Goal: Use online tool/utility: Utilize a website feature to perform a specific function

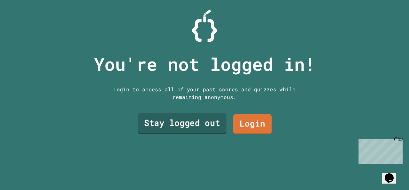
click at [179, 113] on link "Stay logged out" at bounding box center [182, 123] width 89 height 21
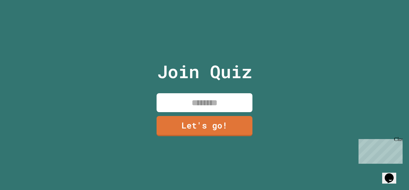
click at [184, 100] on input at bounding box center [205, 102] width 96 height 19
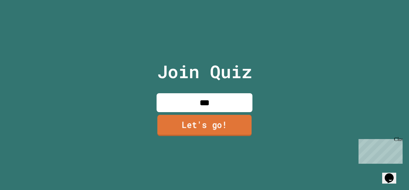
type input "***"
click at [196, 129] on link "Let's go!" at bounding box center [204, 124] width 95 height 21
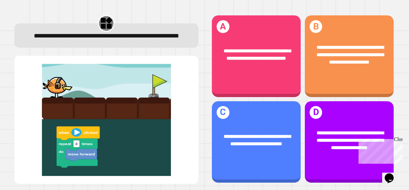
click at [399, 140] on div "Close" at bounding box center [398, 140] width 8 height 8
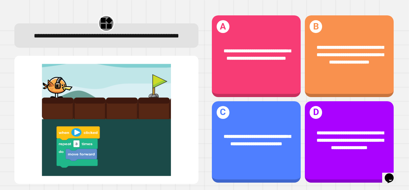
click at [361, 149] on div "**********" at bounding box center [349, 140] width 89 height 41
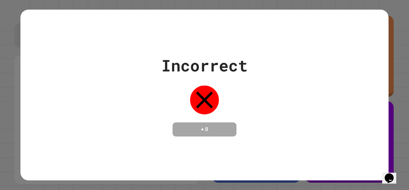
click at [278, 115] on div "Incorrect + 0" at bounding box center [204, 94] width 368 height 83
click at [279, 117] on div "Incorrect + 0" at bounding box center [204, 94] width 368 height 83
click at [264, 117] on div "Incorrect + 0" at bounding box center [204, 94] width 368 height 83
click at [227, 144] on div "Incorrect + 0" at bounding box center [204, 95] width 368 height 171
click at [162, 123] on div "Incorrect + 0" at bounding box center [205, 94] width 86 height 83
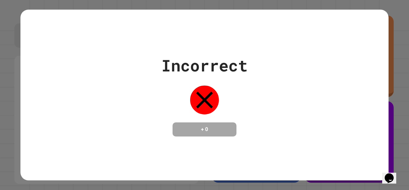
click at [201, 110] on div at bounding box center [205, 100] width 32 height 32
click at [202, 109] on div at bounding box center [205, 100] width 32 height 32
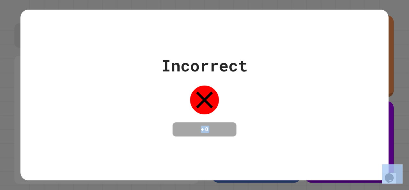
click at [202, 109] on div at bounding box center [205, 100] width 32 height 32
click at [154, 59] on div "Incorrect + 0" at bounding box center [204, 94] width 368 height 83
click at [335, 64] on div "Incorrect + 0" at bounding box center [204, 94] width 368 height 83
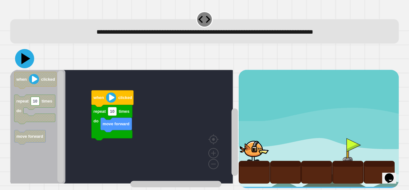
click at [21, 59] on icon at bounding box center [24, 58] width 19 height 19
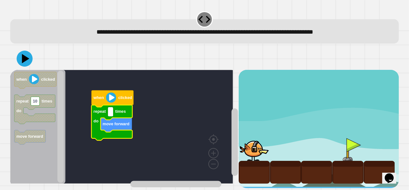
type input "*"
click at [22, 61] on icon at bounding box center [25, 58] width 9 height 11
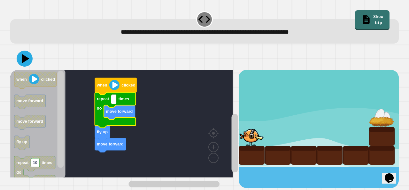
type input "*"
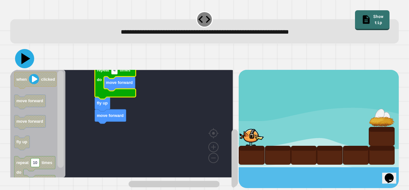
click at [26, 59] on icon at bounding box center [25, 58] width 9 height 11
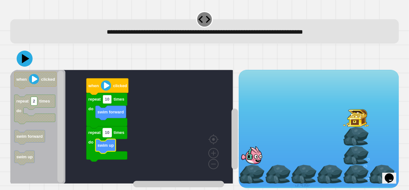
click at [110, 135] on rect "Blockly Workspace" at bounding box center [107, 132] width 9 height 9
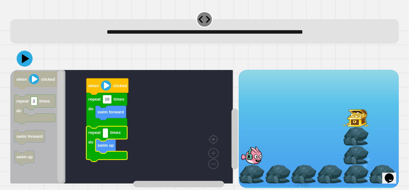
type input "*"
click at [109, 103] on rect "Blockly Workspace" at bounding box center [107, 99] width 9 height 9
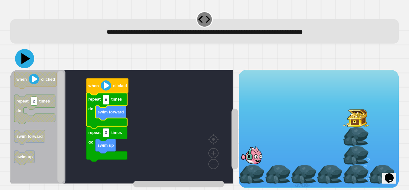
type input "*"
click at [30, 60] on icon at bounding box center [24, 58] width 19 height 19
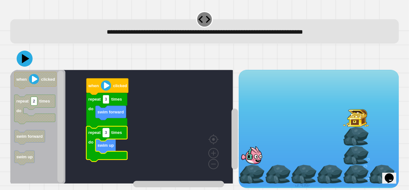
click at [106, 136] on rect "Blockly Workspace" at bounding box center [106, 132] width 6 height 9
type input "*"
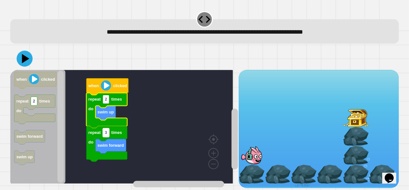
click at [107, 136] on rect "Blockly Workspace" at bounding box center [106, 132] width 6 height 9
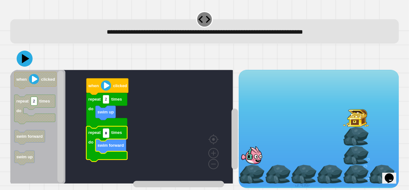
type input "*"
click at [29, 66] on div at bounding box center [204, 58] width 389 height 22
click at [20, 59] on icon at bounding box center [24, 58] width 19 height 19
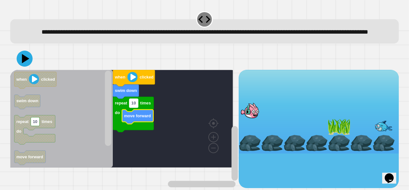
click at [135, 106] on text "10" at bounding box center [133, 103] width 4 height 5
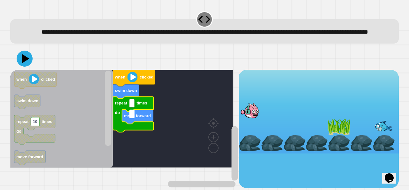
type input "*"
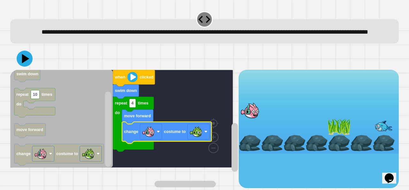
click at [167, 134] on text "costume to" at bounding box center [175, 131] width 22 height 5
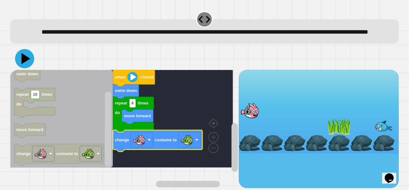
click at [24, 64] on icon at bounding box center [25, 58] width 9 height 11
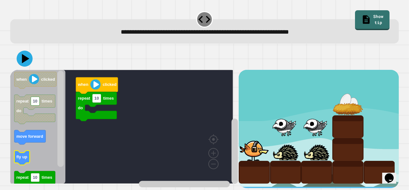
click at [23, 160] on icon "Blockly Workspace" at bounding box center [21, 157] width 15 height 14
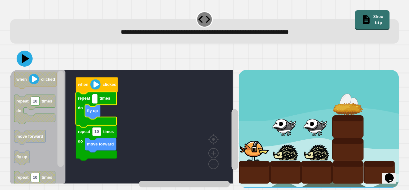
type input "*"
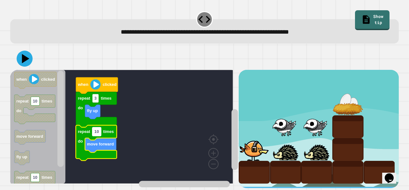
click at [99, 136] on rect "Blockly Workspace" at bounding box center [96, 131] width 9 height 9
type input "*"
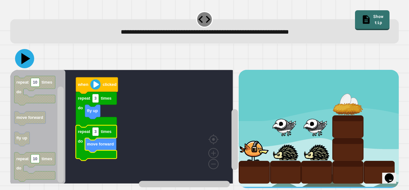
click at [23, 64] on icon at bounding box center [24, 58] width 19 height 19
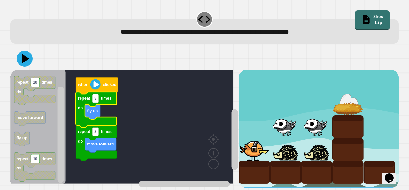
click at [94, 104] on icon "Blockly Workspace" at bounding box center [96, 109] width 41 height 35
click at [97, 101] on rect "Blockly Workspace" at bounding box center [95, 98] width 6 height 9
type input "*"
click at [29, 65] on icon at bounding box center [24, 58] width 19 height 19
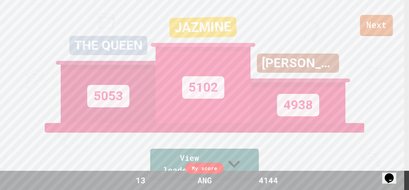
click at [381, 30] on link "Next" at bounding box center [376, 25] width 33 height 21
